Goal: Information Seeking & Learning: Check status

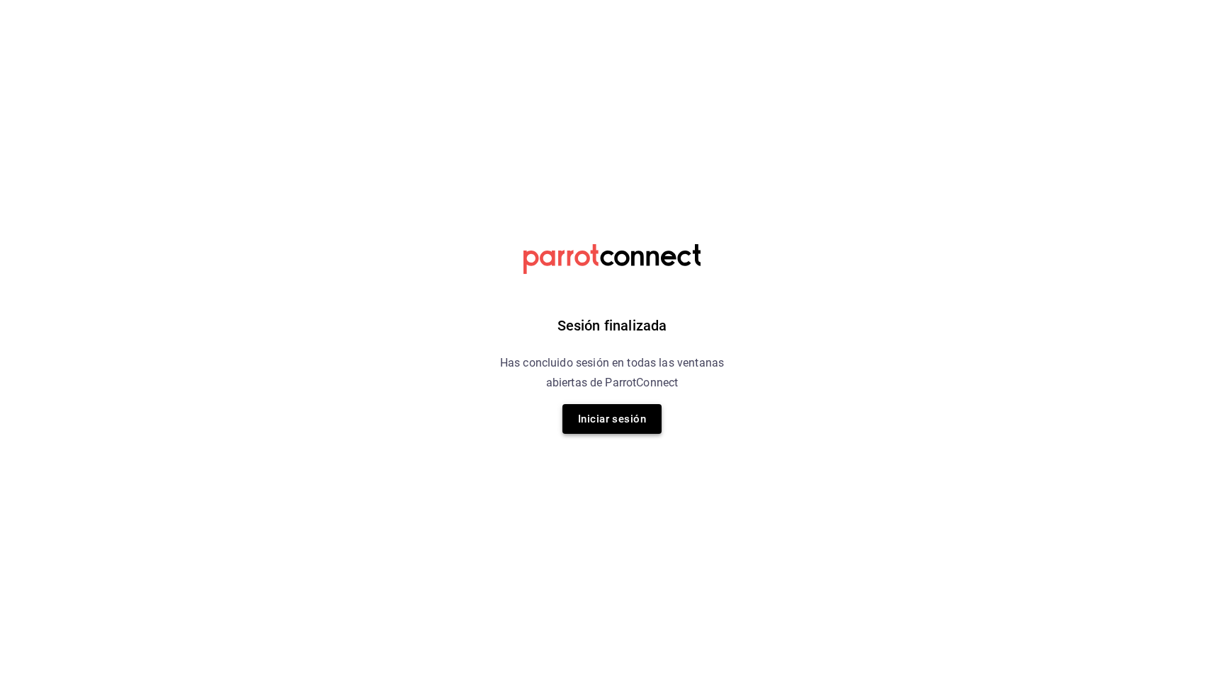
click at [626, 424] on button "Iniciar sesión" at bounding box center [611, 419] width 99 height 30
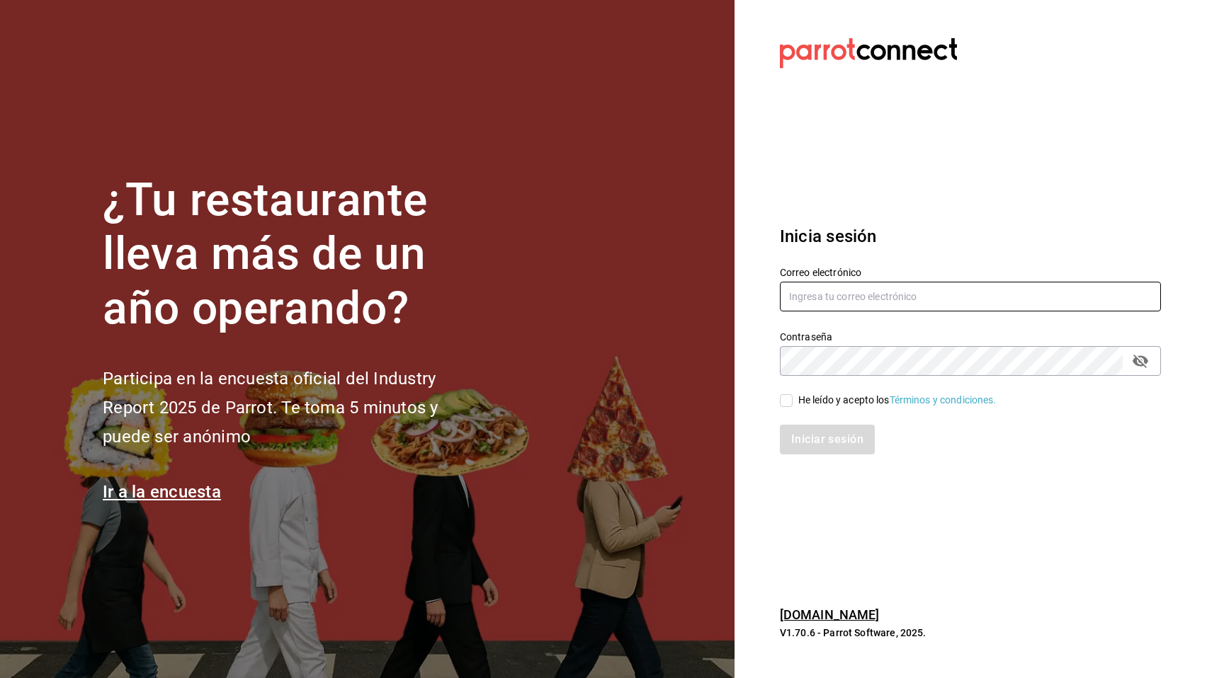
click at [843, 297] on input "text" at bounding box center [970, 297] width 381 height 30
click at [0, 678] on com-1password-button at bounding box center [0, 678] width 0 height 0
type input "[EMAIL_ADDRESS][DOMAIN_NAME]"
click at [788, 402] on input "He leído y acepto los Términos y condiciones." at bounding box center [786, 400] width 13 height 13
checkbox input "true"
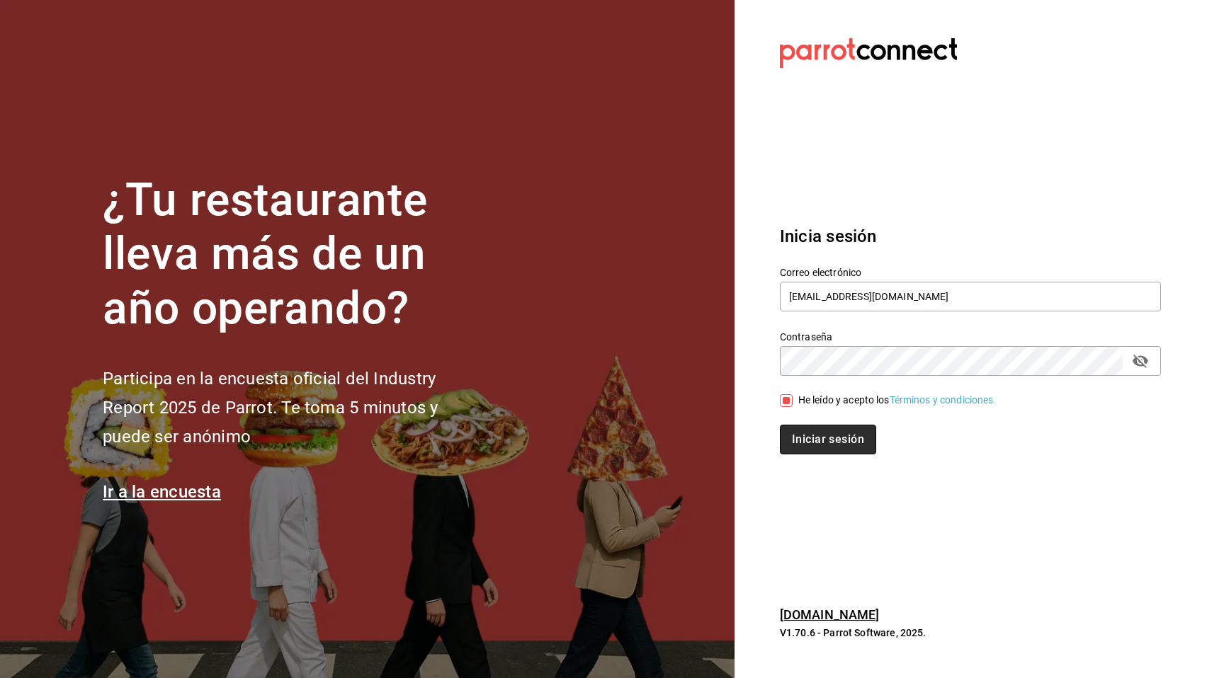
click at [794, 440] on button "Iniciar sesión" at bounding box center [828, 440] width 96 height 30
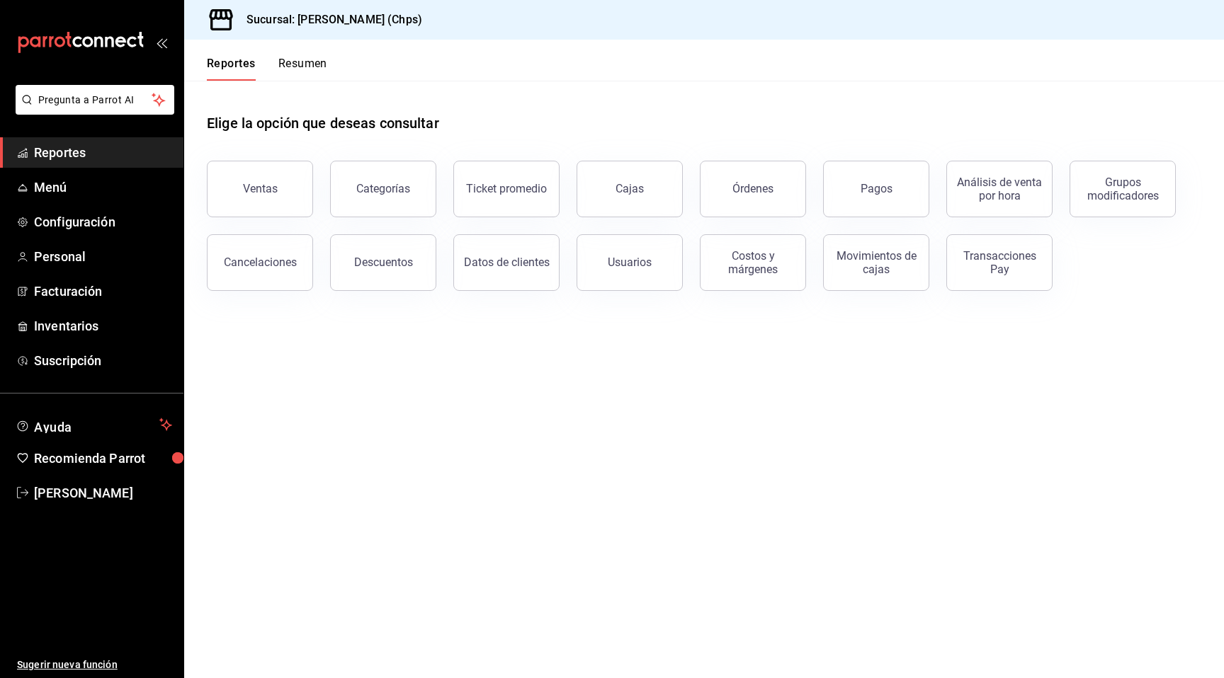
click at [319, 67] on button "Resumen" at bounding box center [302, 69] width 49 height 24
click at [227, 262] on div "Cancelaciones" at bounding box center [260, 262] width 73 height 13
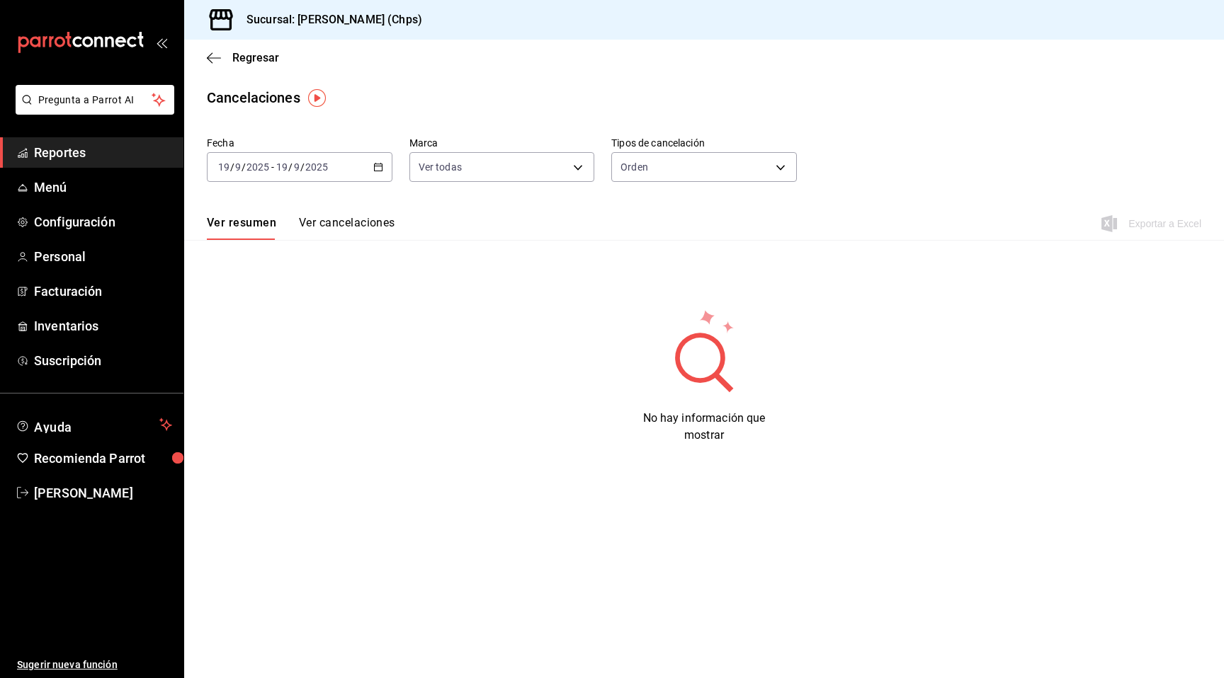
click at [326, 162] on input "2025" at bounding box center [316, 166] width 24 height 11
click at [271, 242] on span "Ayer" at bounding box center [274, 241] width 110 height 15
click at [372, 220] on button "Ver cancelaciones" at bounding box center [347, 228] width 96 height 24
click at [525, 175] on body "Pregunta a Parrot AI Reportes Menú Configuración Personal Facturación Inventari…" at bounding box center [612, 339] width 1224 height 678
click at [530, 115] on div at bounding box center [612, 339] width 1224 height 678
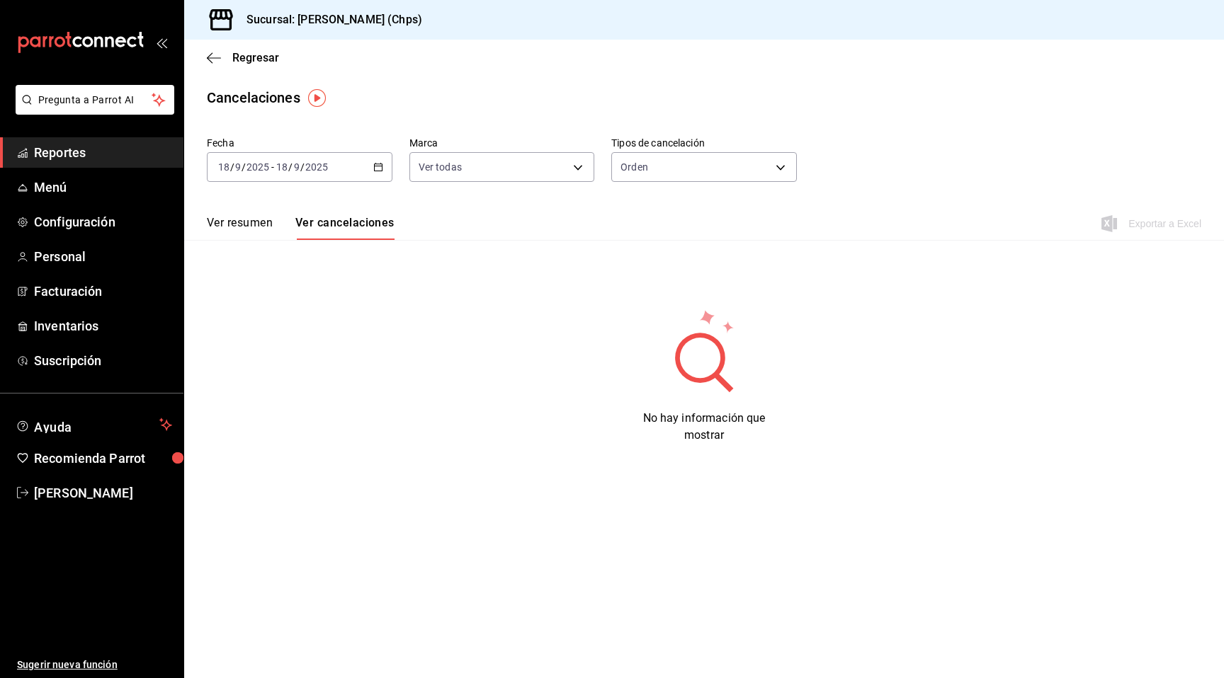
click at [305, 173] on input "2025" at bounding box center [316, 166] width 24 height 11
click at [261, 249] on span "Ayer" at bounding box center [274, 241] width 110 height 15
click at [261, 232] on button "Ver resumen" at bounding box center [240, 228] width 66 height 24
click at [127, 144] on span "Reportes" at bounding box center [103, 152] width 138 height 19
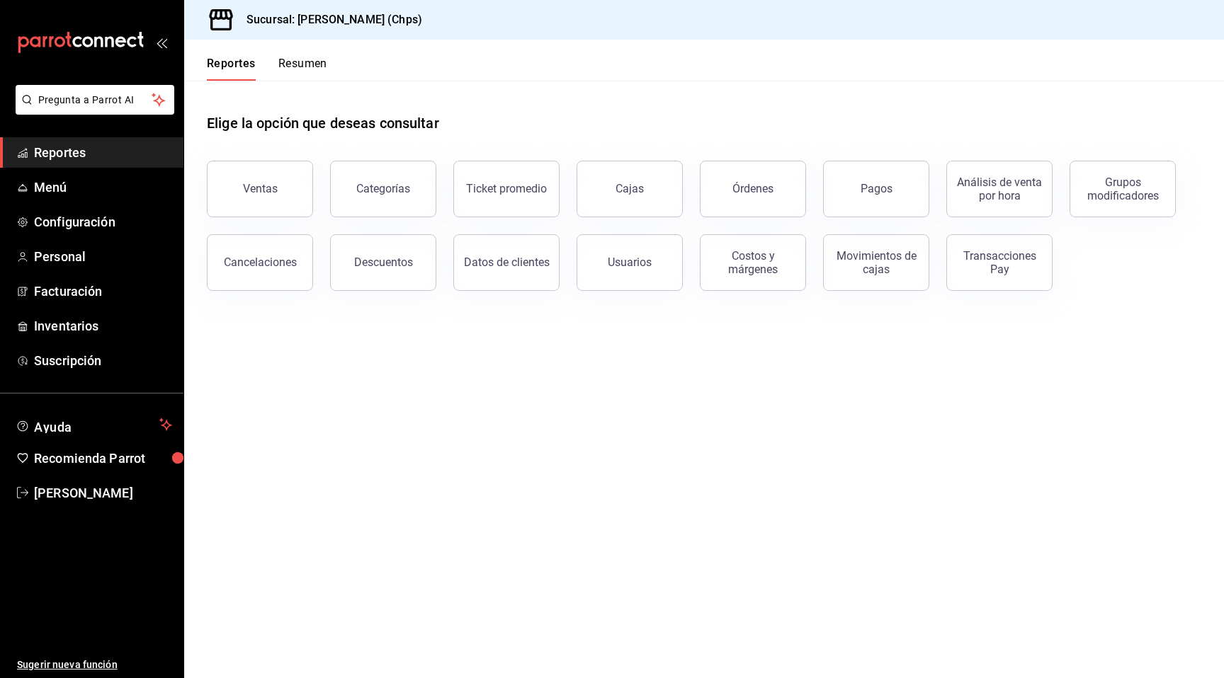
click at [255, 188] on div "Ventas" at bounding box center [260, 188] width 35 height 13
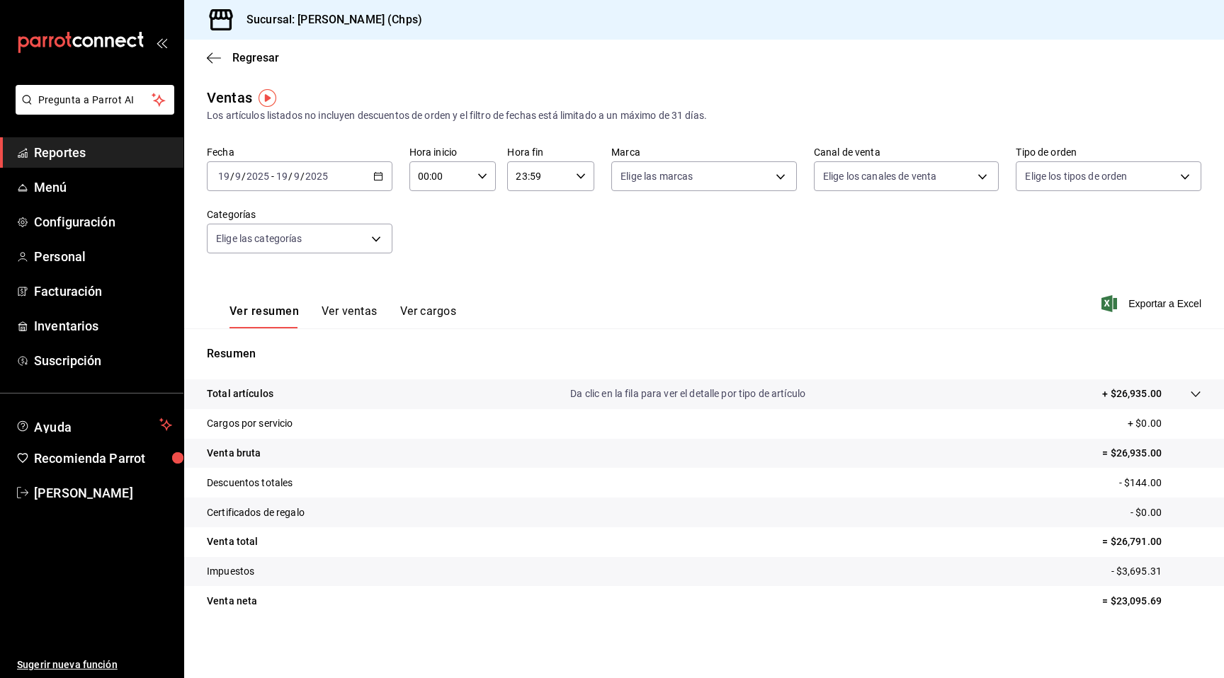
click at [148, 146] on span "Reportes" at bounding box center [103, 152] width 138 height 19
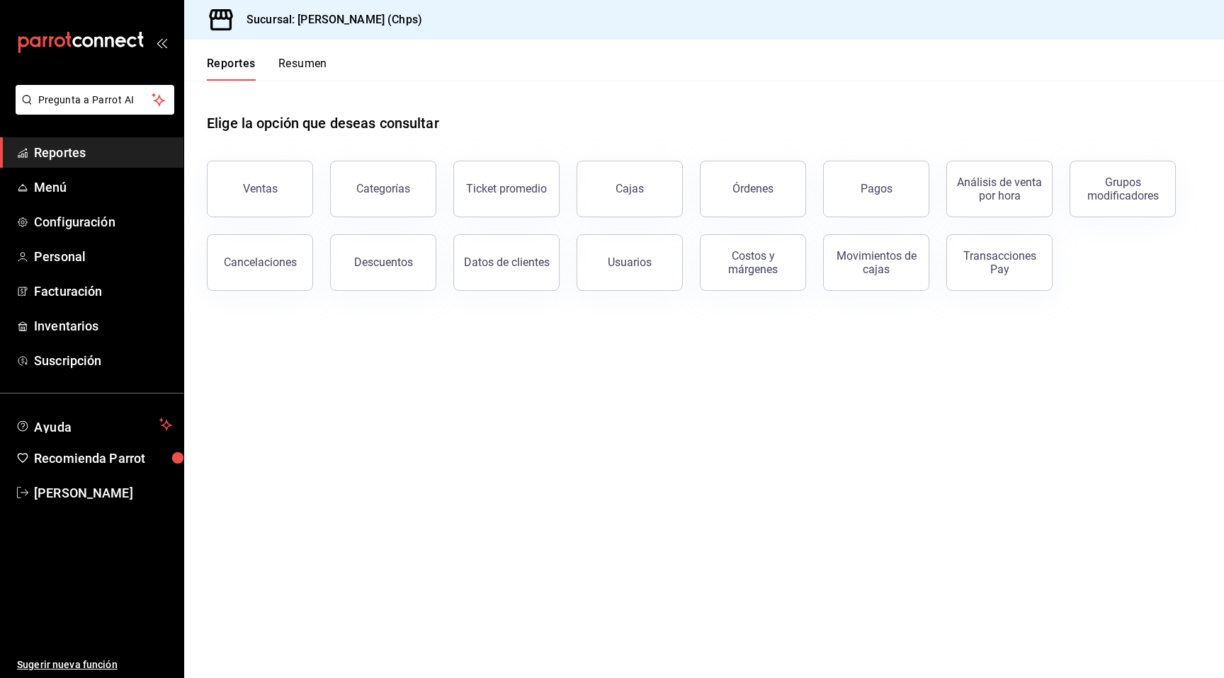
click at [300, 69] on button "Resumen" at bounding box center [302, 69] width 49 height 24
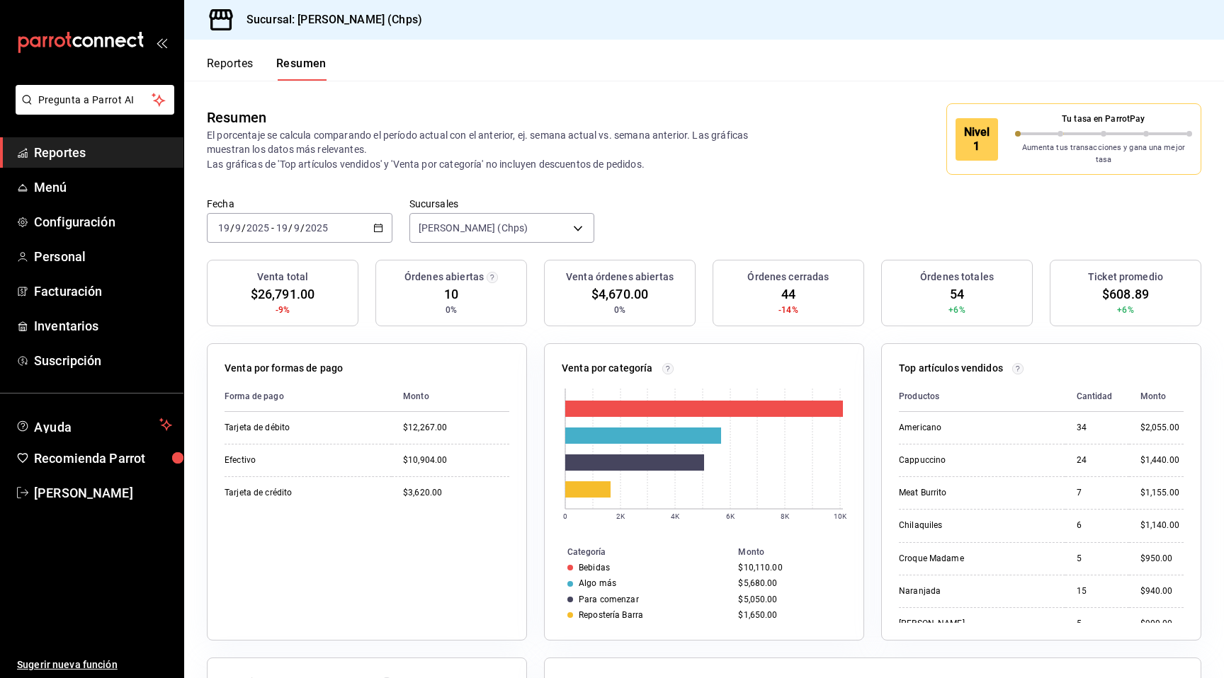
click at [139, 155] on span "Reportes" at bounding box center [103, 152] width 138 height 19
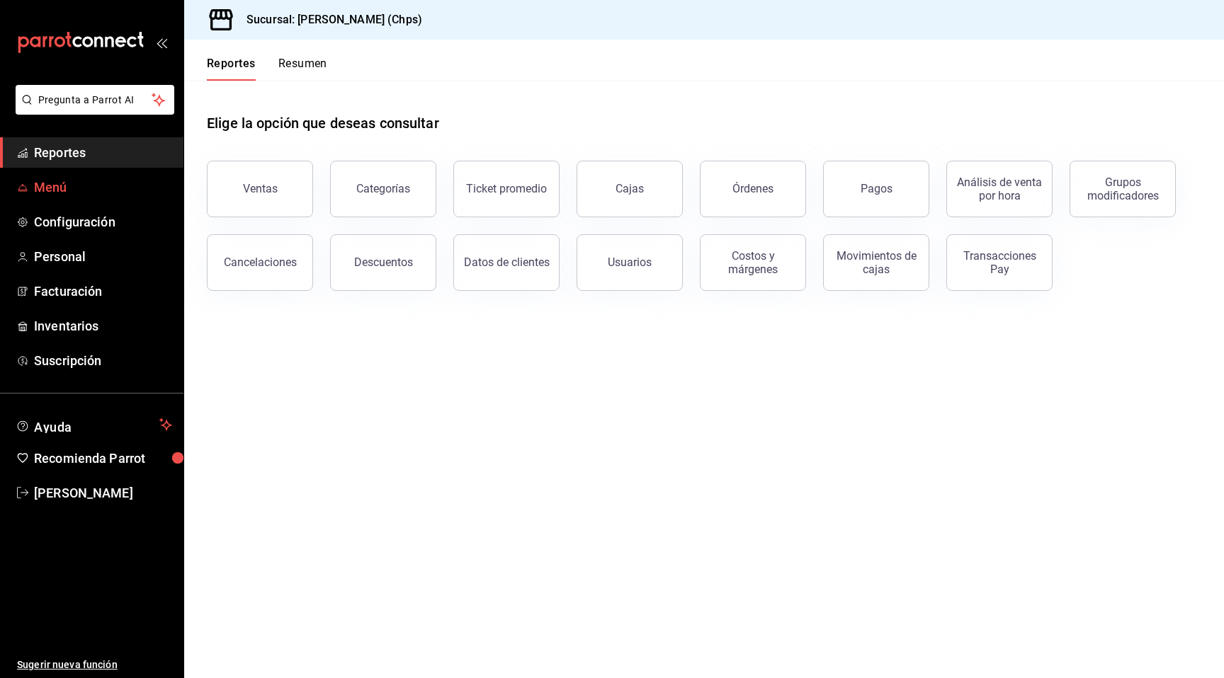
click at [112, 193] on span "Menú" at bounding box center [103, 187] width 138 height 19
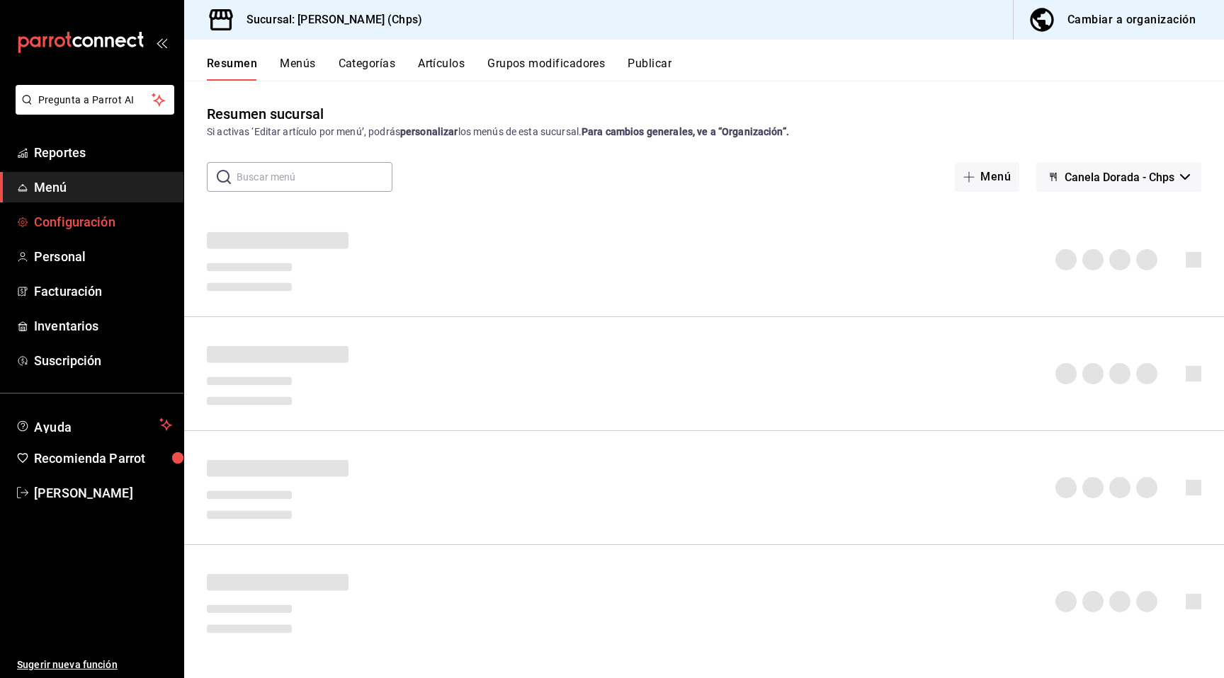
click at [103, 215] on span "Configuración" at bounding box center [103, 221] width 138 height 19
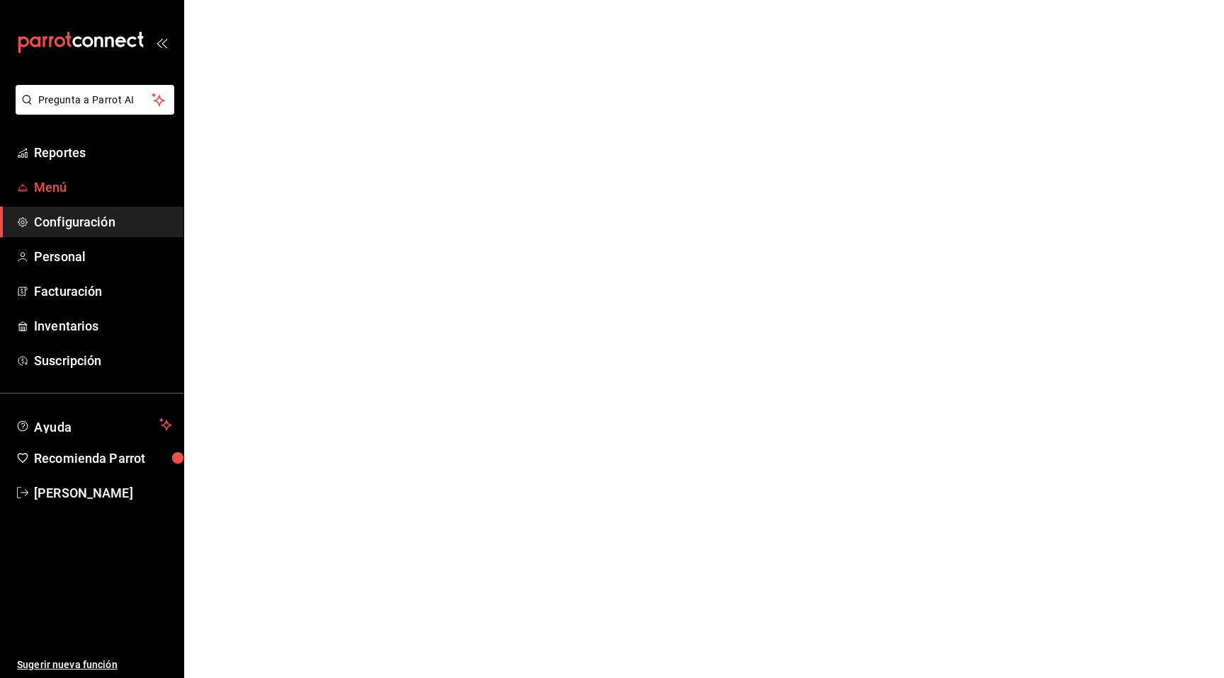
click at [110, 180] on span "Menú" at bounding box center [103, 187] width 138 height 19
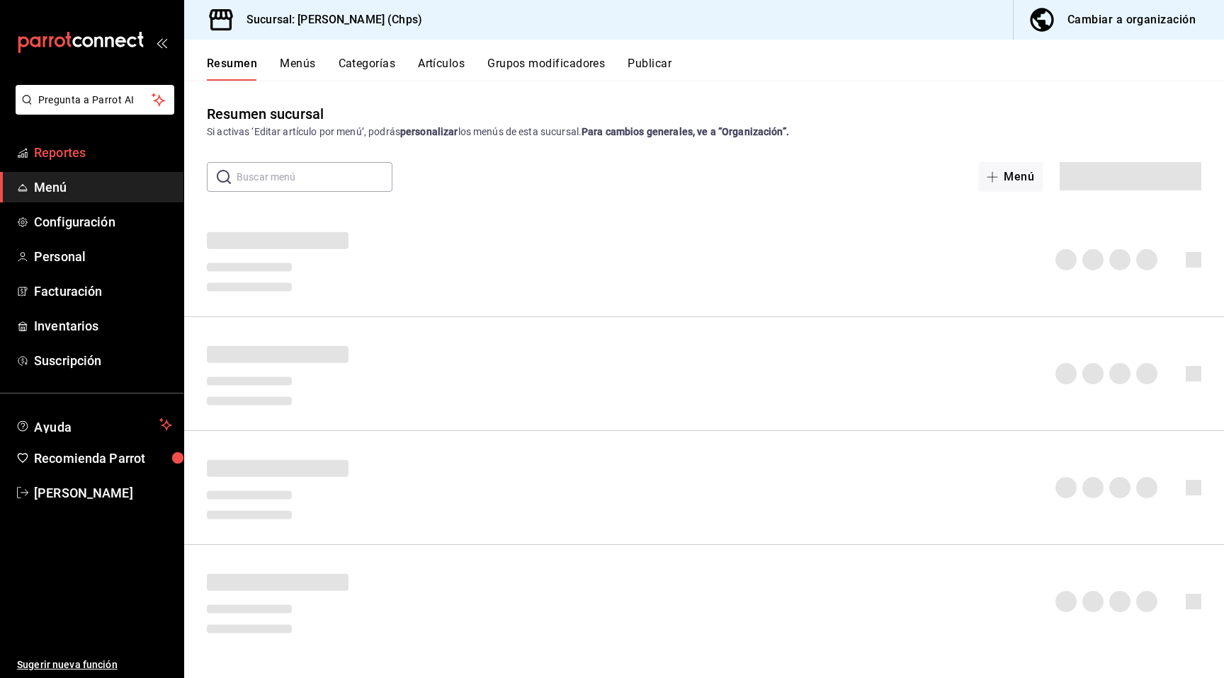
click at [114, 155] on span "Reportes" at bounding box center [103, 152] width 138 height 19
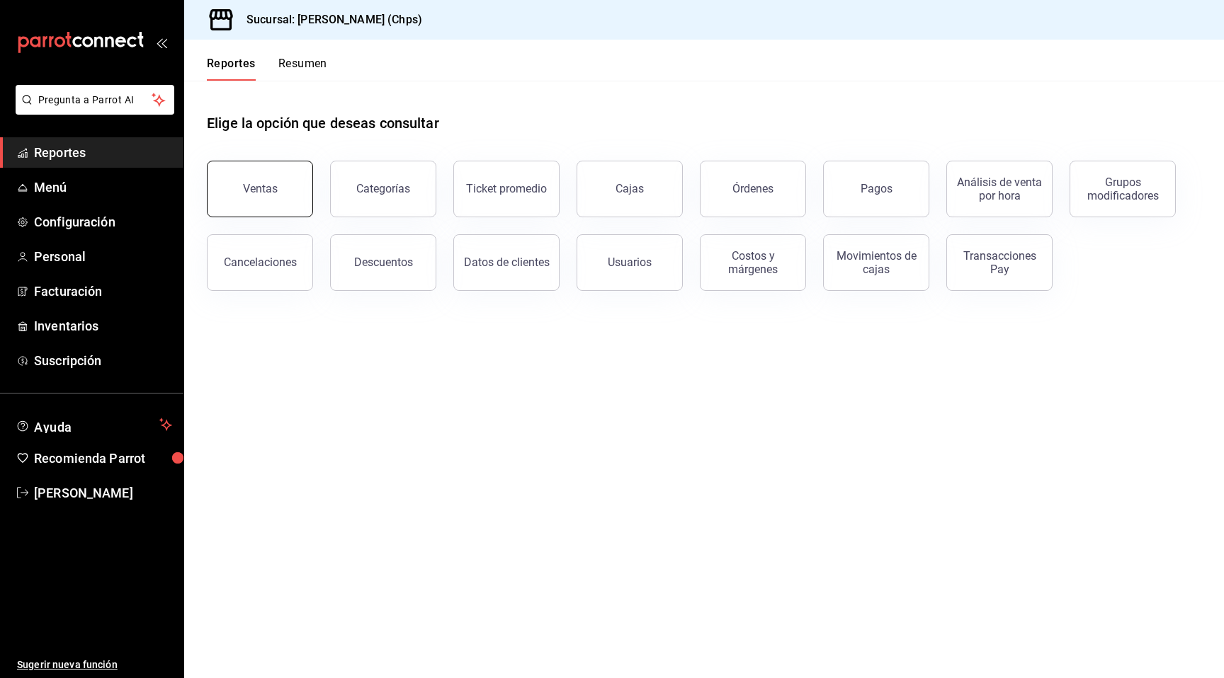
click at [251, 174] on button "Ventas" at bounding box center [260, 189] width 106 height 57
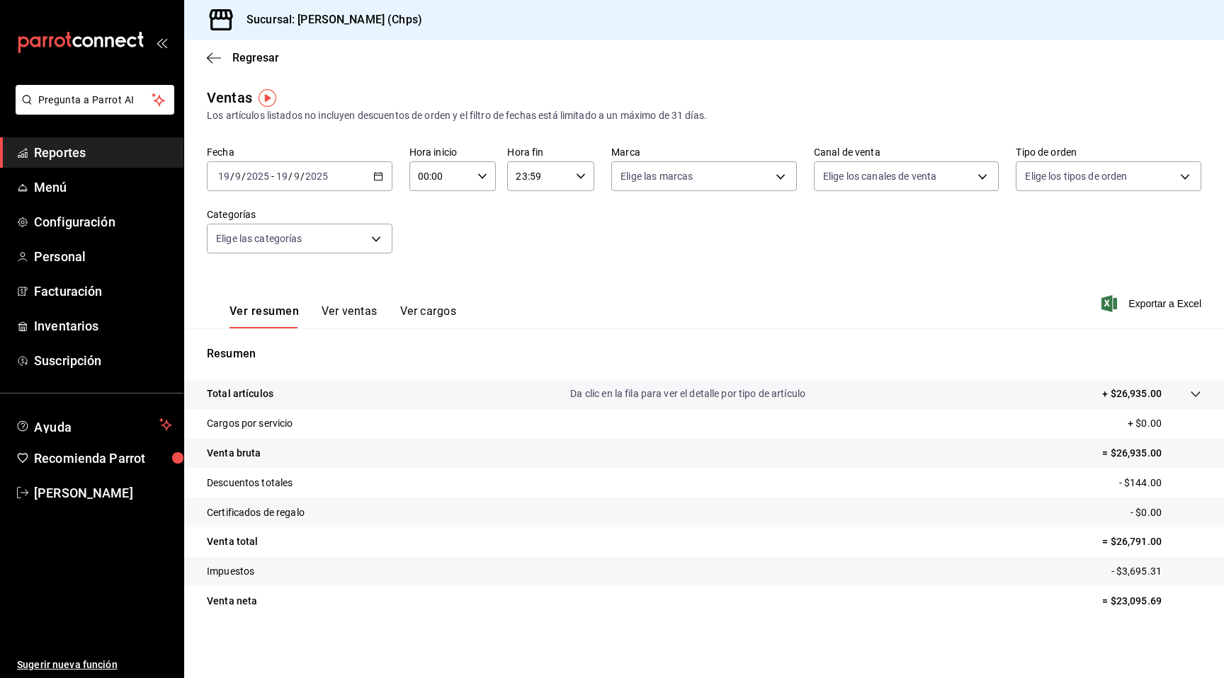
click at [102, 152] on span "Reportes" at bounding box center [103, 152] width 138 height 19
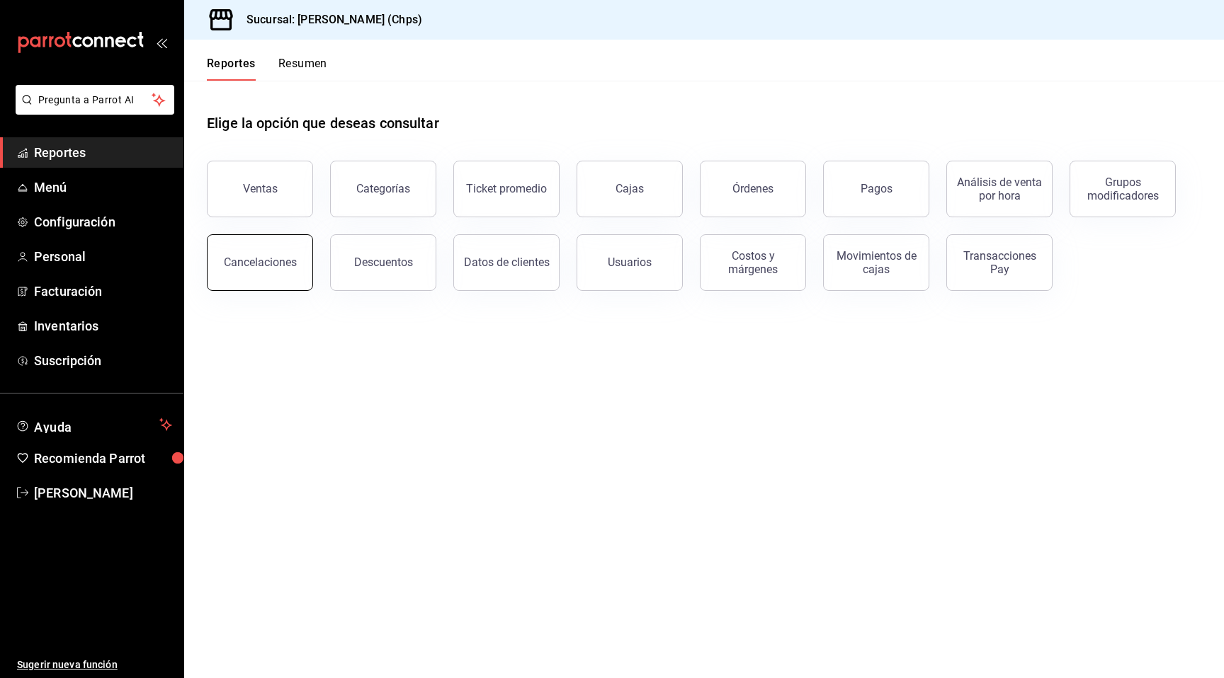
click at [298, 276] on button "Cancelaciones" at bounding box center [260, 262] width 106 height 57
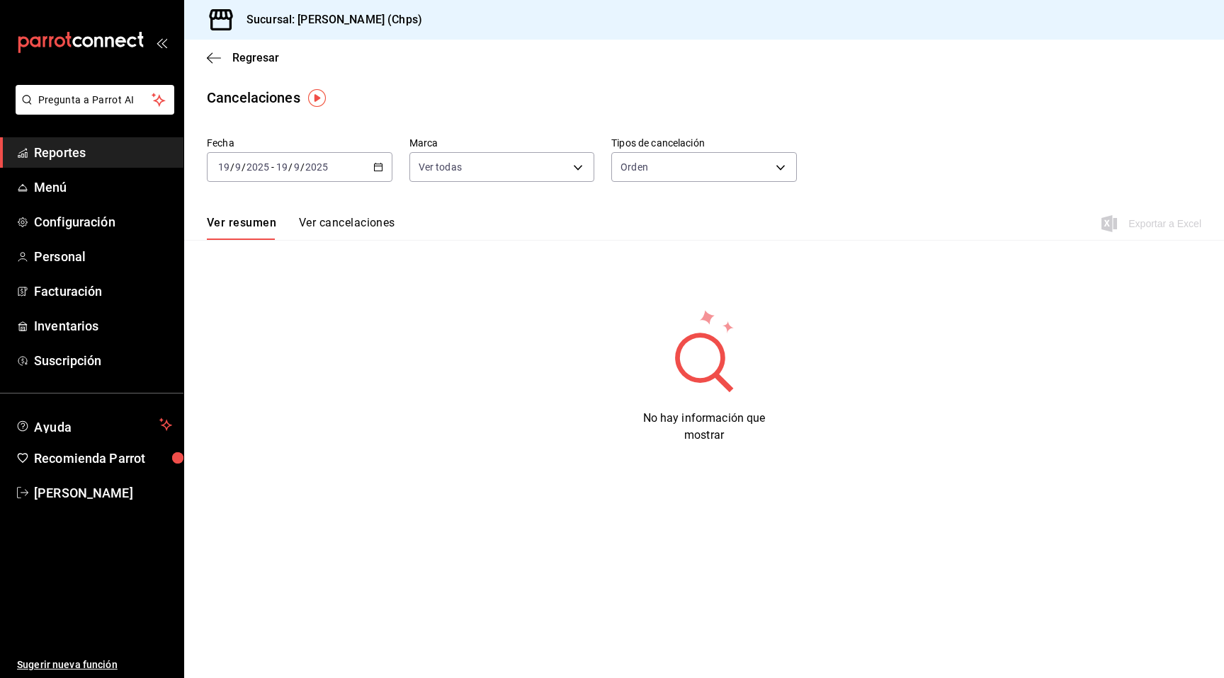
click at [330, 166] on div "2025-09-19 19 / 9 / 2025 - 2025-09-19 19 / 9 / 2025" at bounding box center [300, 167] width 186 height 30
click at [286, 231] on li "Ayer" at bounding box center [273, 242] width 132 height 32
click at [720, 382] on rect at bounding box center [719, 379] width 25 height 25
click at [700, 431] on span "No hay información que mostrar" at bounding box center [704, 426] width 122 height 30
click at [334, 227] on button "Ver cancelaciones" at bounding box center [347, 228] width 96 height 24
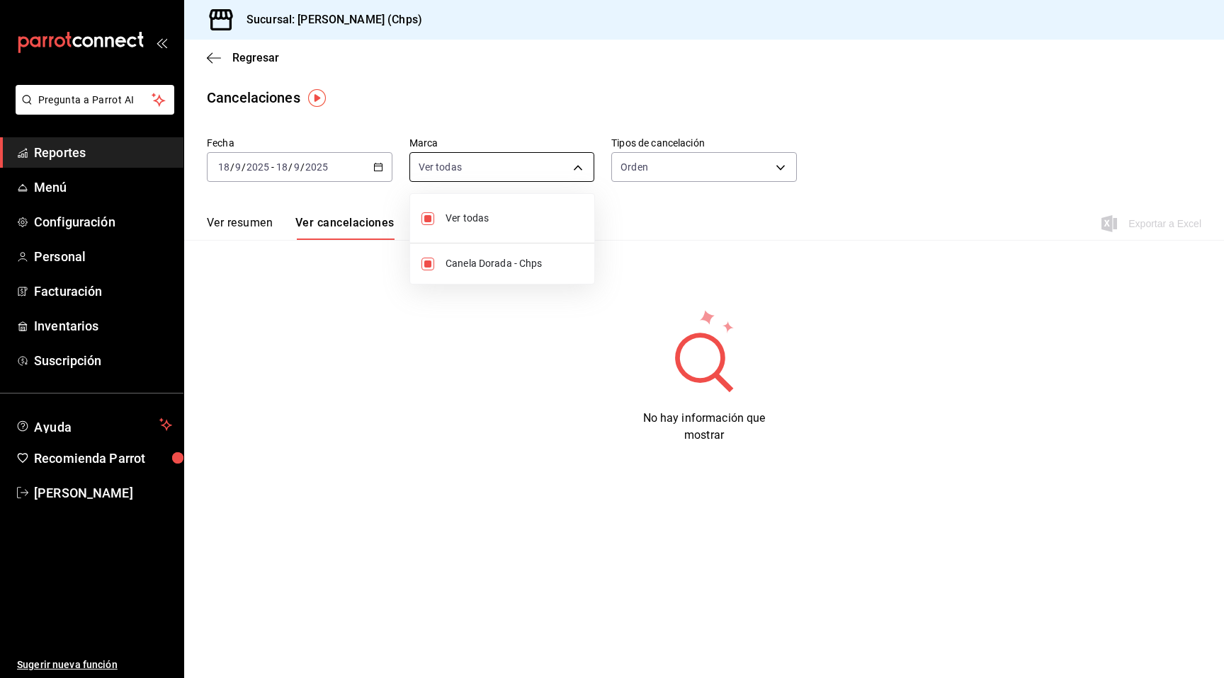
click at [523, 169] on body "Pregunta a Parrot AI Reportes Menú Configuración Personal Facturación Inventari…" at bounding box center [612, 339] width 1224 height 678
click at [656, 174] on div at bounding box center [612, 339] width 1224 height 678
click at [675, 157] on body "Pregunta a Parrot AI Reportes Menú Configuración Personal Facturación Inventari…" at bounding box center [612, 339] width 1224 height 678
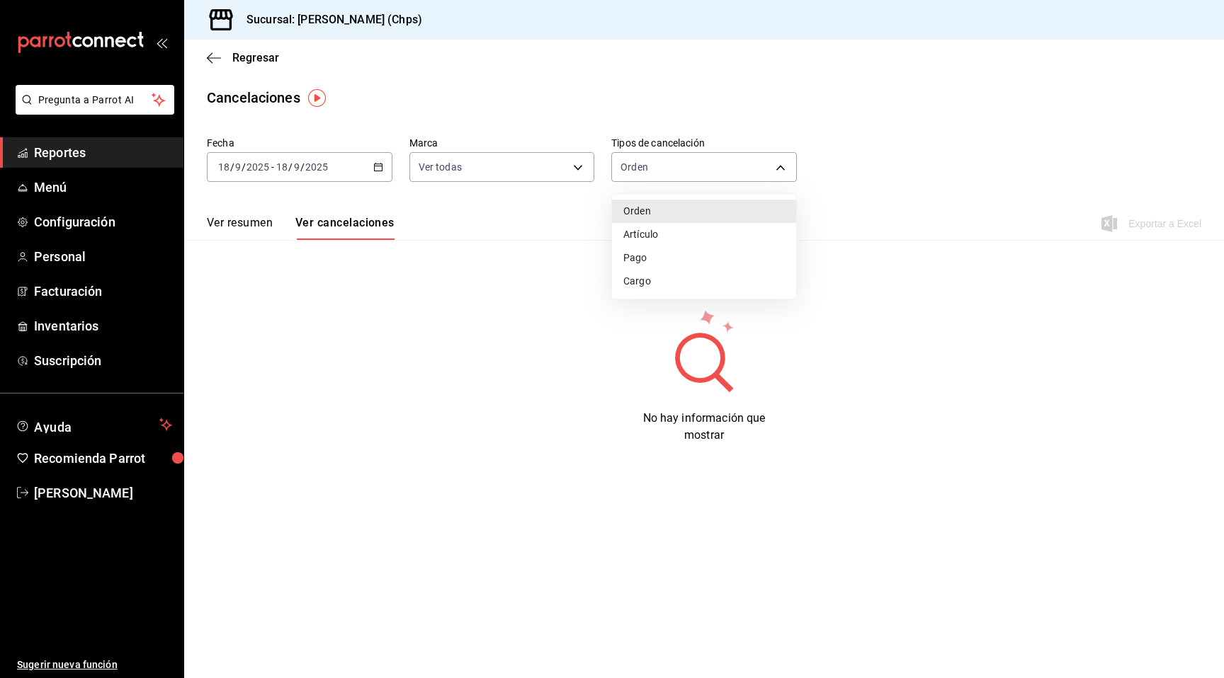
click at [673, 236] on li "Artículo" at bounding box center [704, 234] width 184 height 23
type input "ORDER_ITEM"
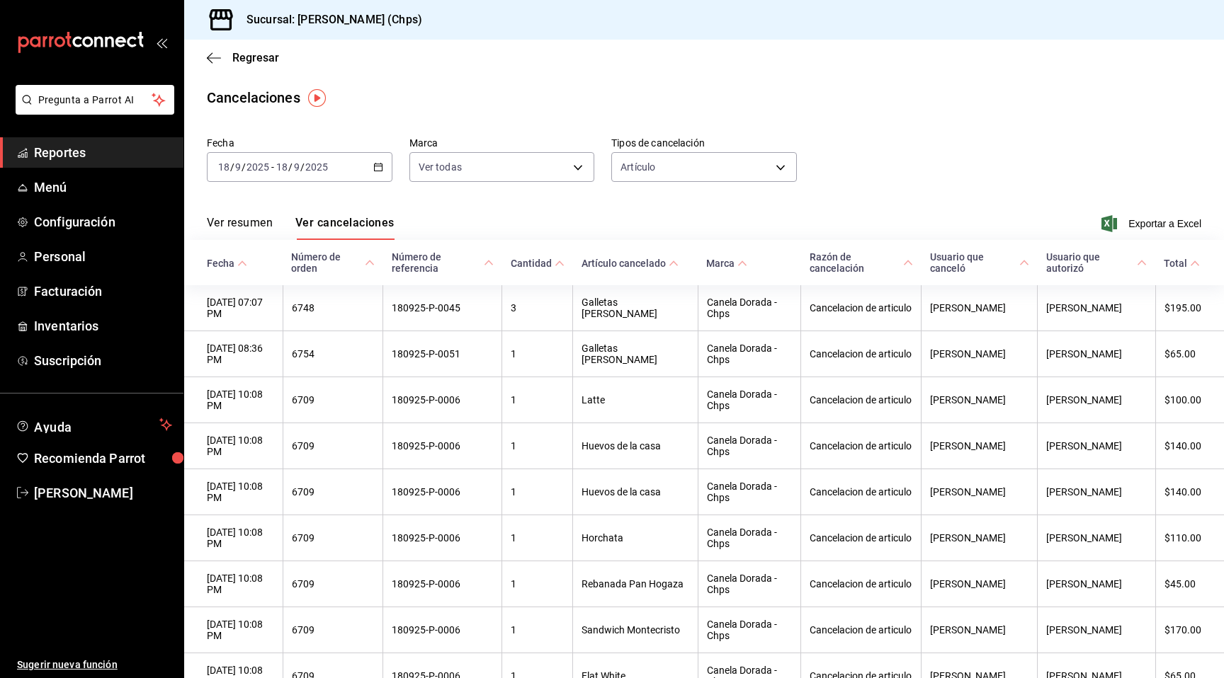
click at [654, 203] on div "Ver resumen Ver cancelaciones Exportar a Excel" at bounding box center [703, 219] width 1039 height 41
click at [244, 227] on button "Ver resumen" at bounding box center [240, 228] width 66 height 24
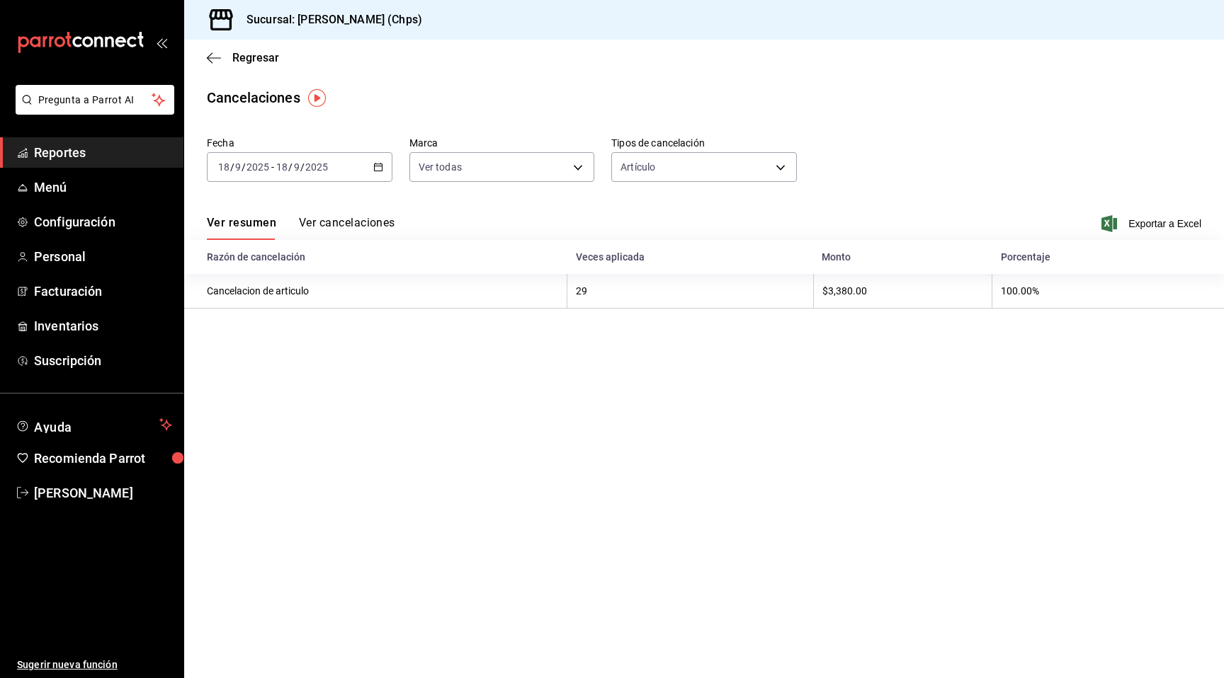
click at [326, 219] on button "Ver cancelaciones" at bounding box center [347, 228] width 96 height 24
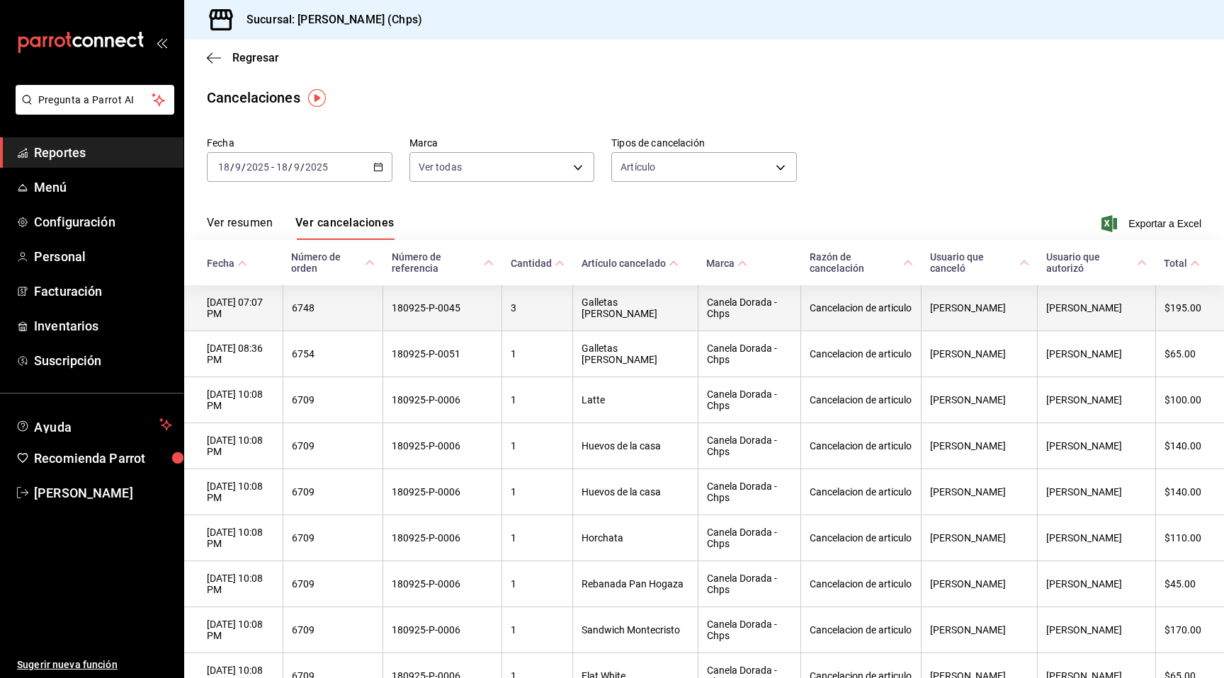
click at [675, 319] on th "Galletas de nuez" at bounding box center [635, 308] width 125 height 46
click at [1004, 305] on th "Diana Ortiz" at bounding box center [979, 308] width 116 height 46
click at [1064, 305] on th "Guillermo Morell" at bounding box center [1096, 308] width 118 height 46
click at [417, 309] on th "180925-P-0045" at bounding box center [442, 308] width 119 height 46
click at [207, 303] on th "18/09/2025 07:07 PM" at bounding box center [233, 308] width 98 height 46
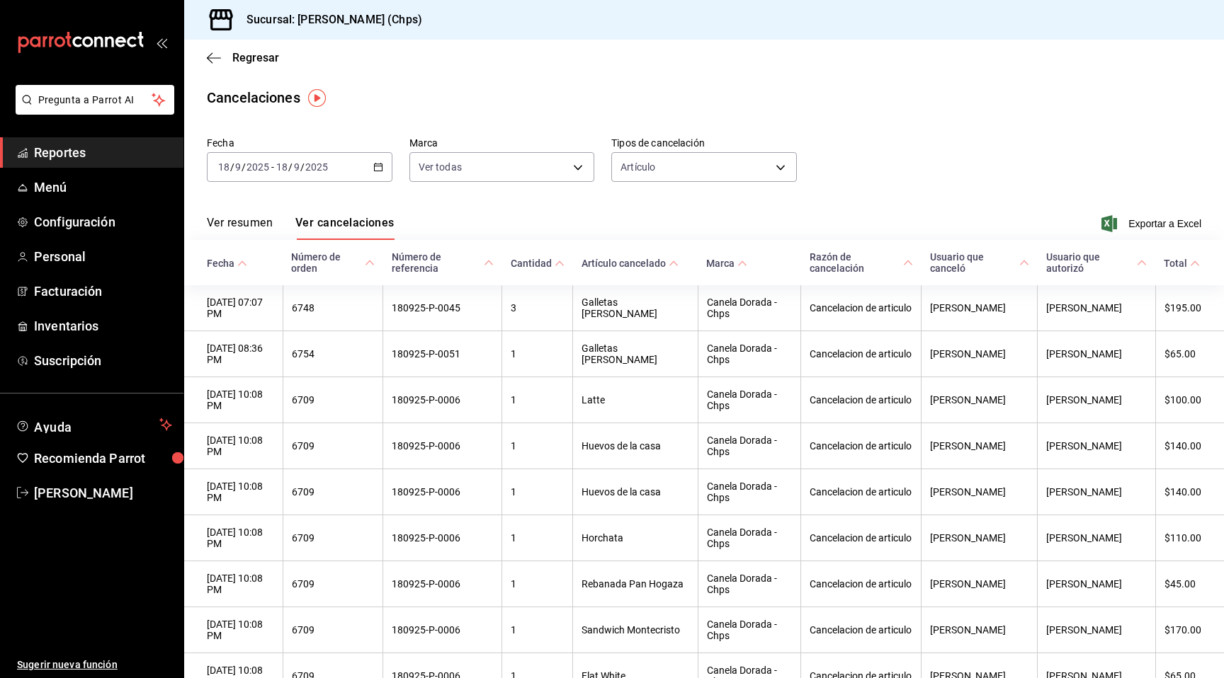
click at [248, 231] on button "Ver resumen" at bounding box center [240, 228] width 66 height 24
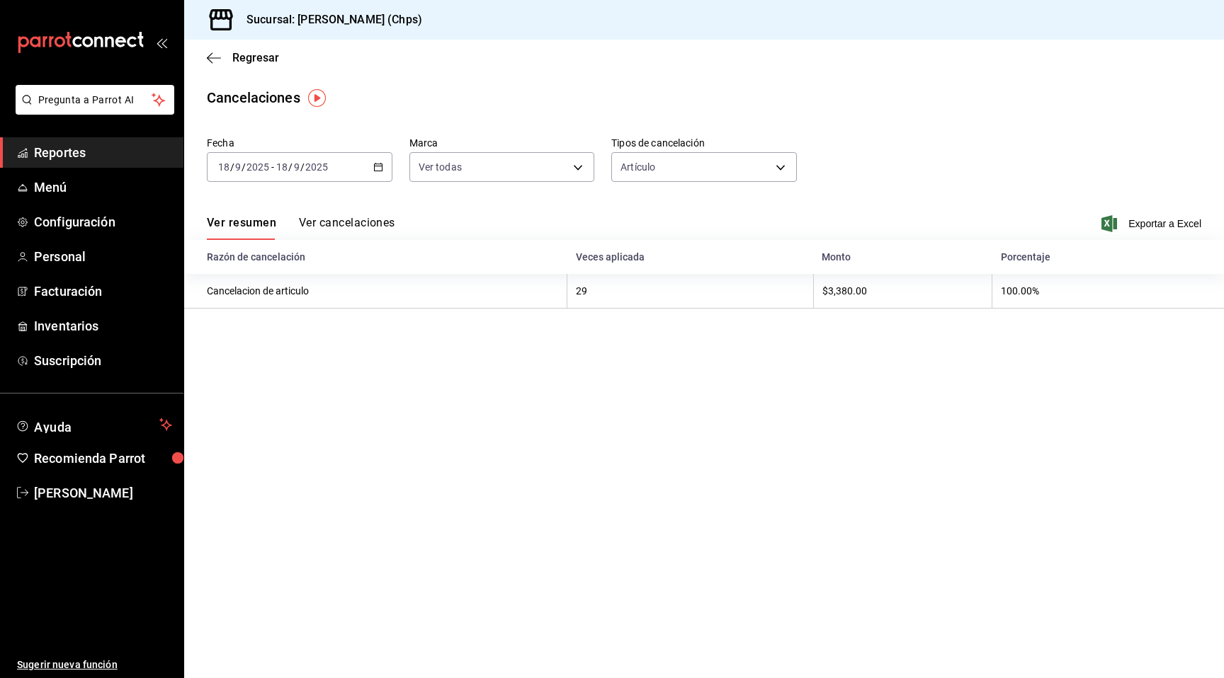
click at [112, 160] on span "Reportes" at bounding box center [103, 152] width 138 height 19
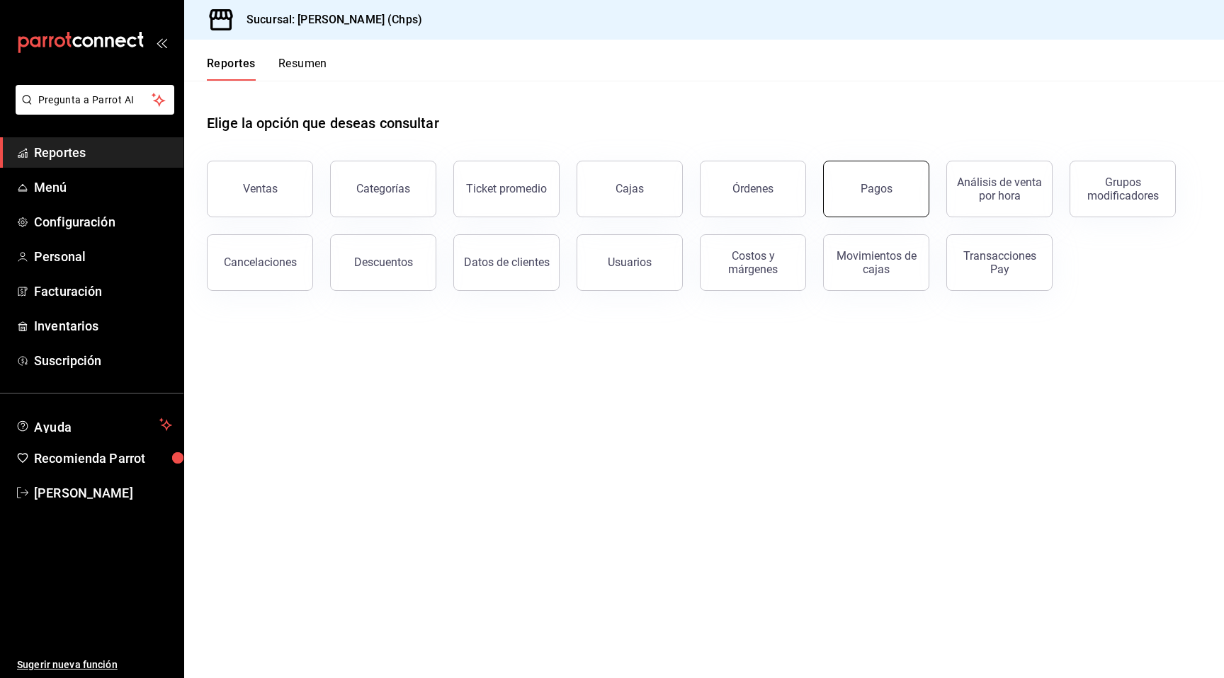
click at [845, 187] on button "Pagos" at bounding box center [876, 189] width 106 height 57
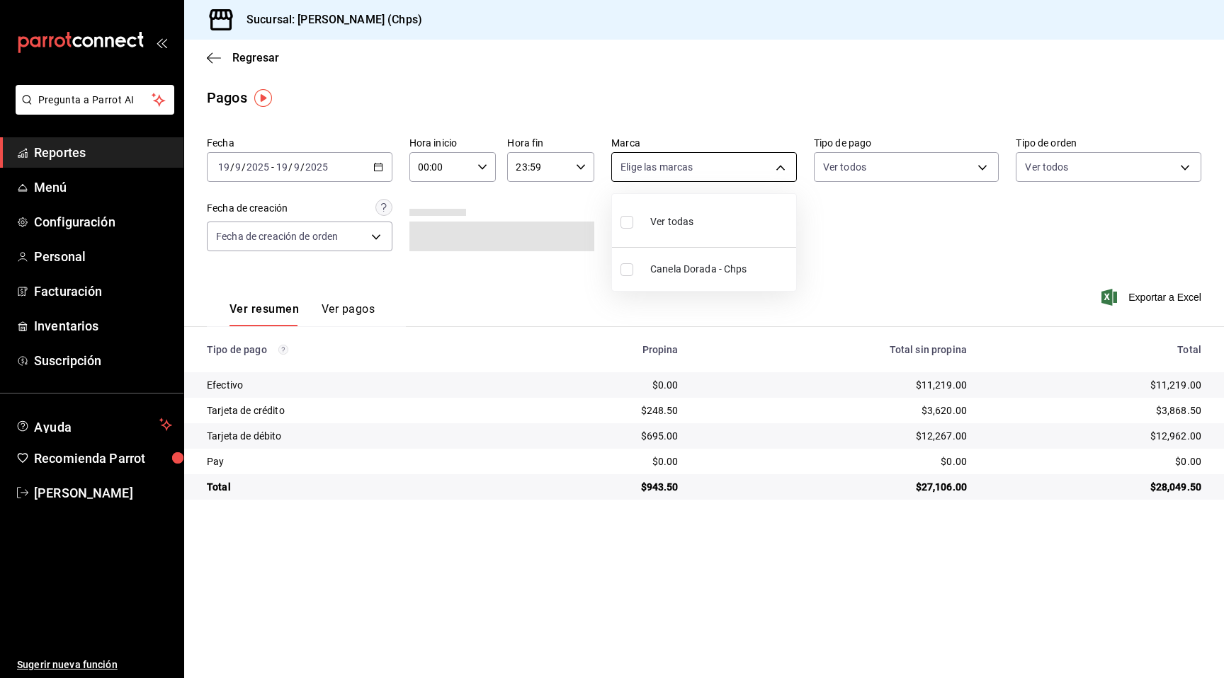
click at [708, 164] on body "Pregunta a Parrot AI Reportes Menú Configuración Personal Facturación Inventari…" at bounding box center [612, 339] width 1224 height 678
click at [714, 274] on span "Canela Dorada - Chps" at bounding box center [720, 269] width 140 height 15
type input "5f41b914-adc5-412a-98c0-2888c34113c9"
checkbox input "true"
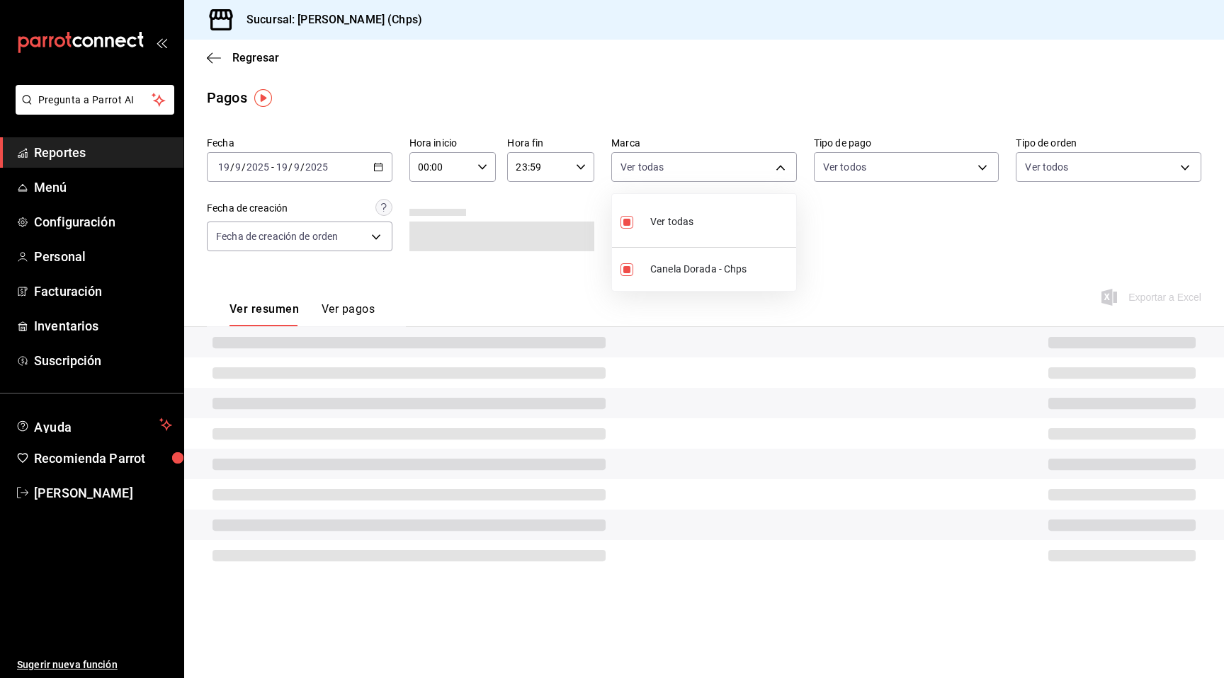
click at [857, 173] on div at bounding box center [612, 339] width 1224 height 678
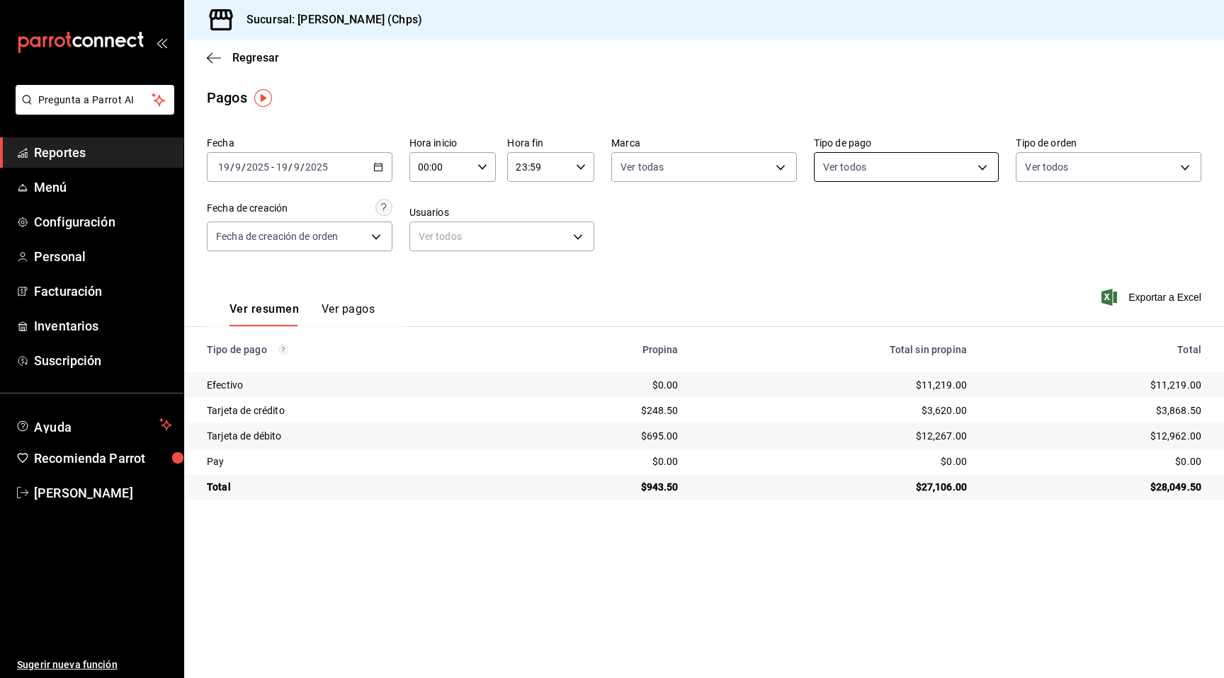
click at [877, 166] on body "Pregunta a Parrot AI Reportes Menú Configuración Personal Facturación Inventari…" at bounding box center [612, 339] width 1224 height 678
click at [865, 261] on li "Efectivo" at bounding box center [906, 269] width 184 height 32
type input "792789a1-0765-48ae-997b-8df82e492dd3"
checkbox input "true"
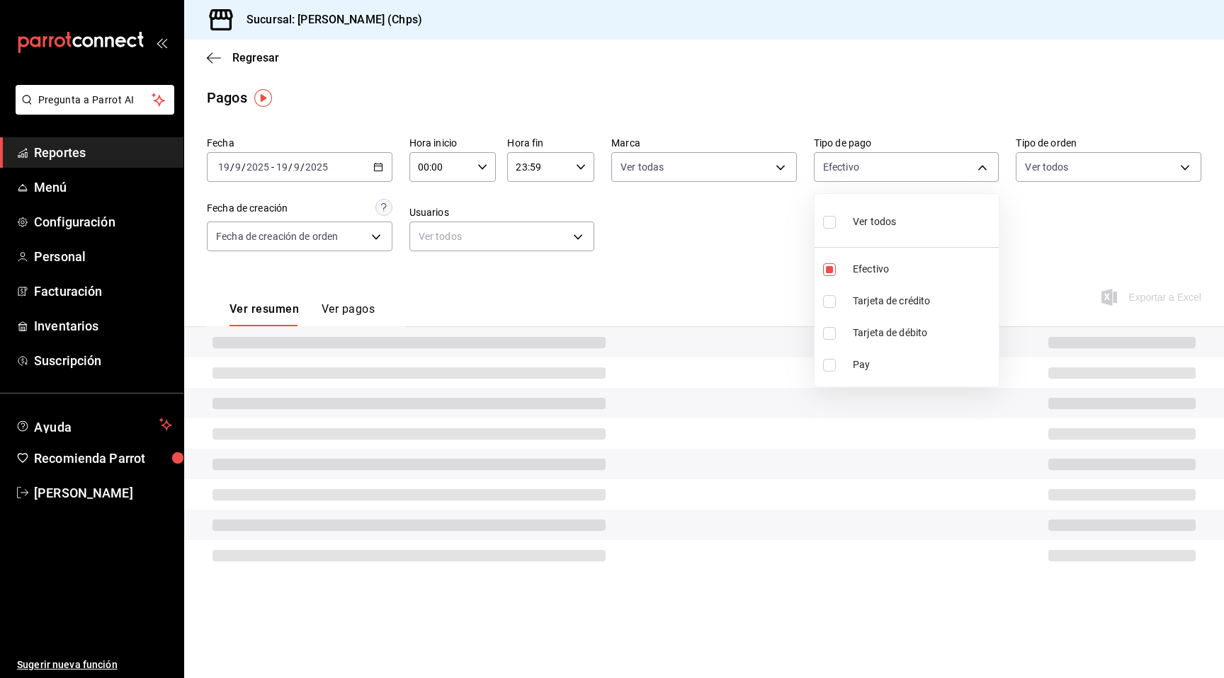
click at [716, 244] on div at bounding box center [612, 339] width 1224 height 678
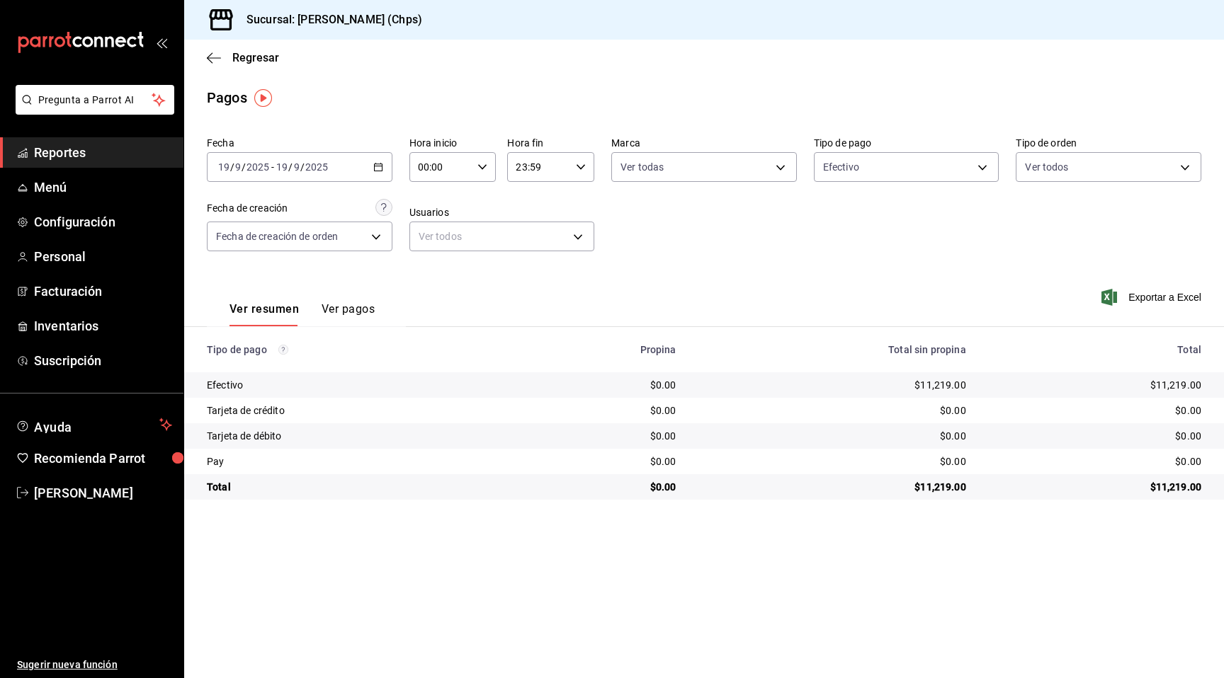
click at [343, 309] on button "Ver pagos" at bounding box center [347, 314] width 53 height 24
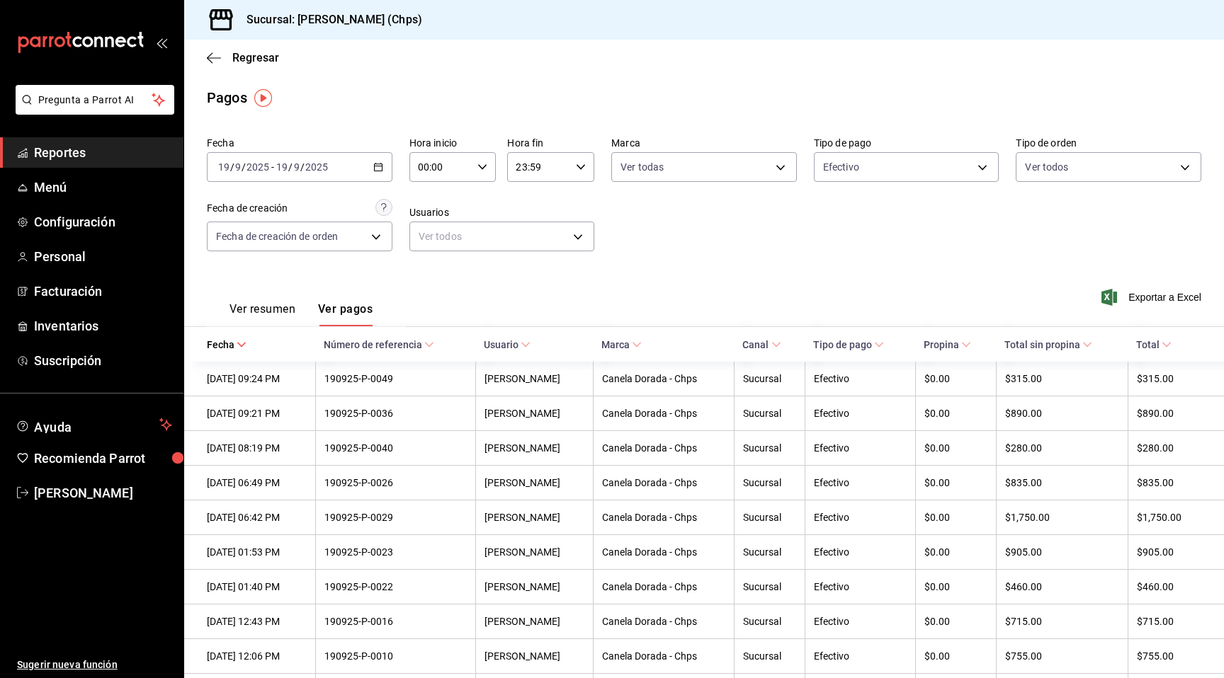
click at [264, 309] on button "Ver resumen" at bounding box center [262, 314] width 66 height 24
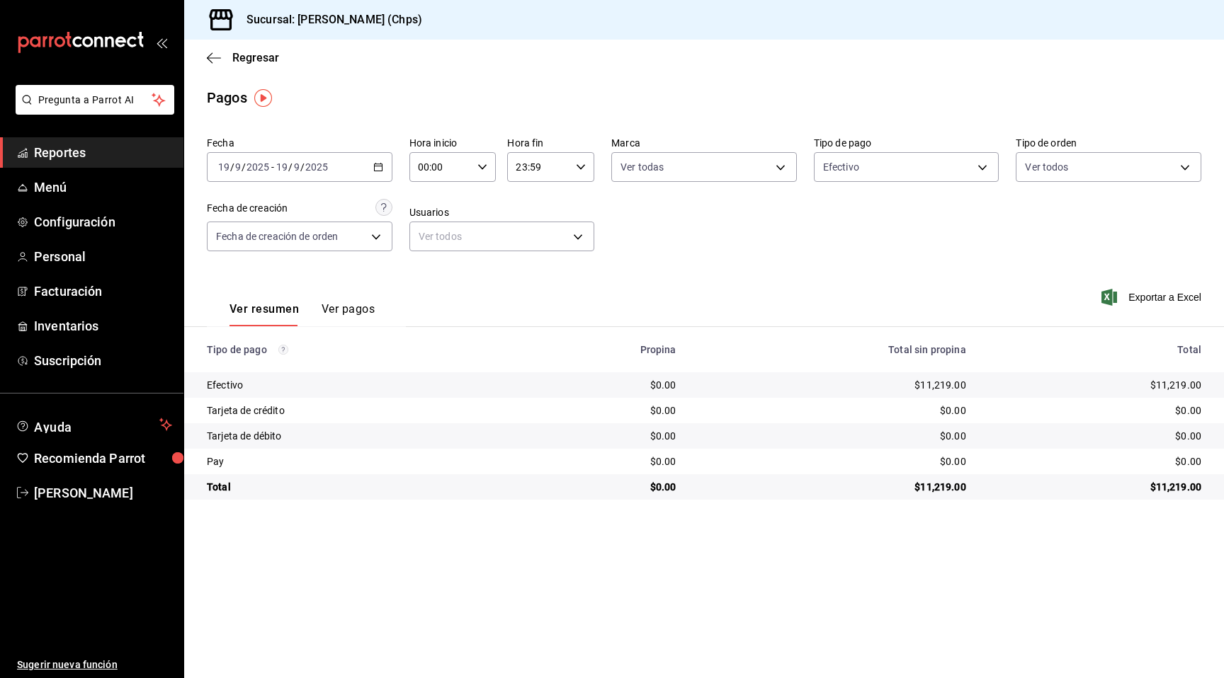
click at [336, 300] on div "Ver resumen Ver pagos" at bounding box center [291, 305] width 168 height 41
click at [346, 309] on button "Ver pagos" at bounding box center [347, 314] width 53 height 24
